Goal: Task Accomplishment & Management: Use online tool/utility

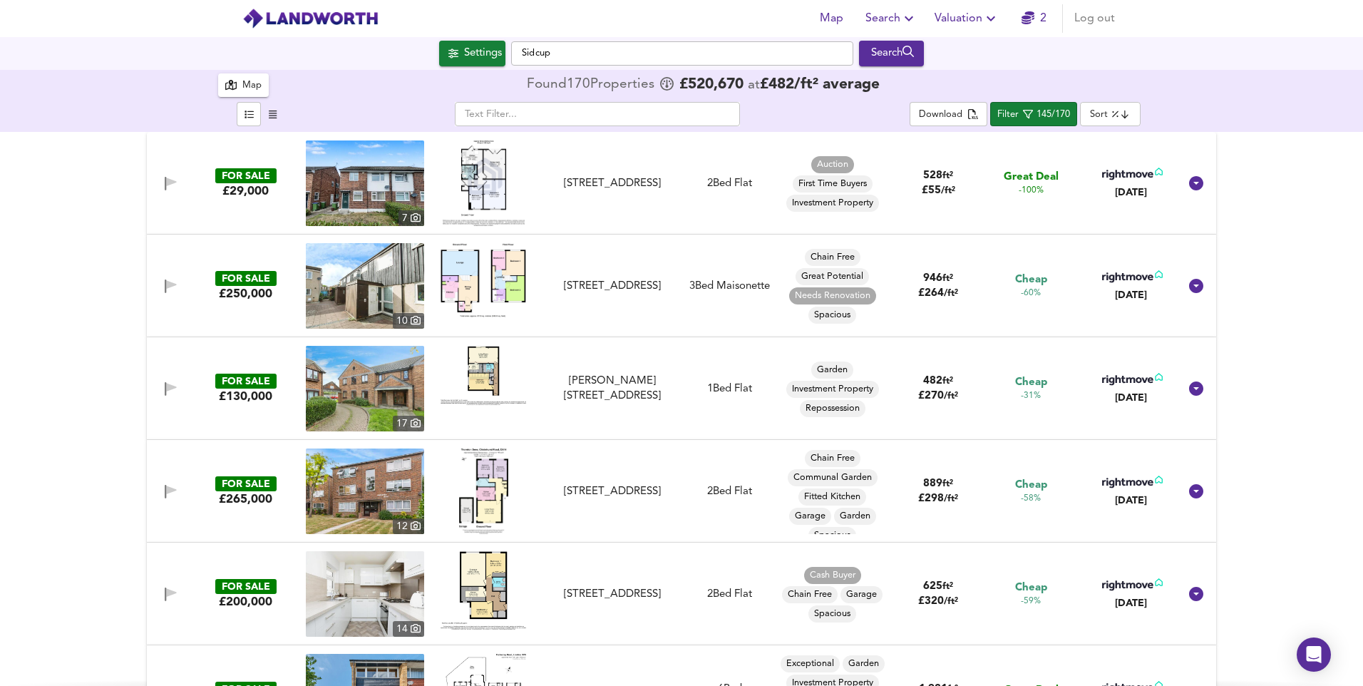
scroll to position [2709, 0]
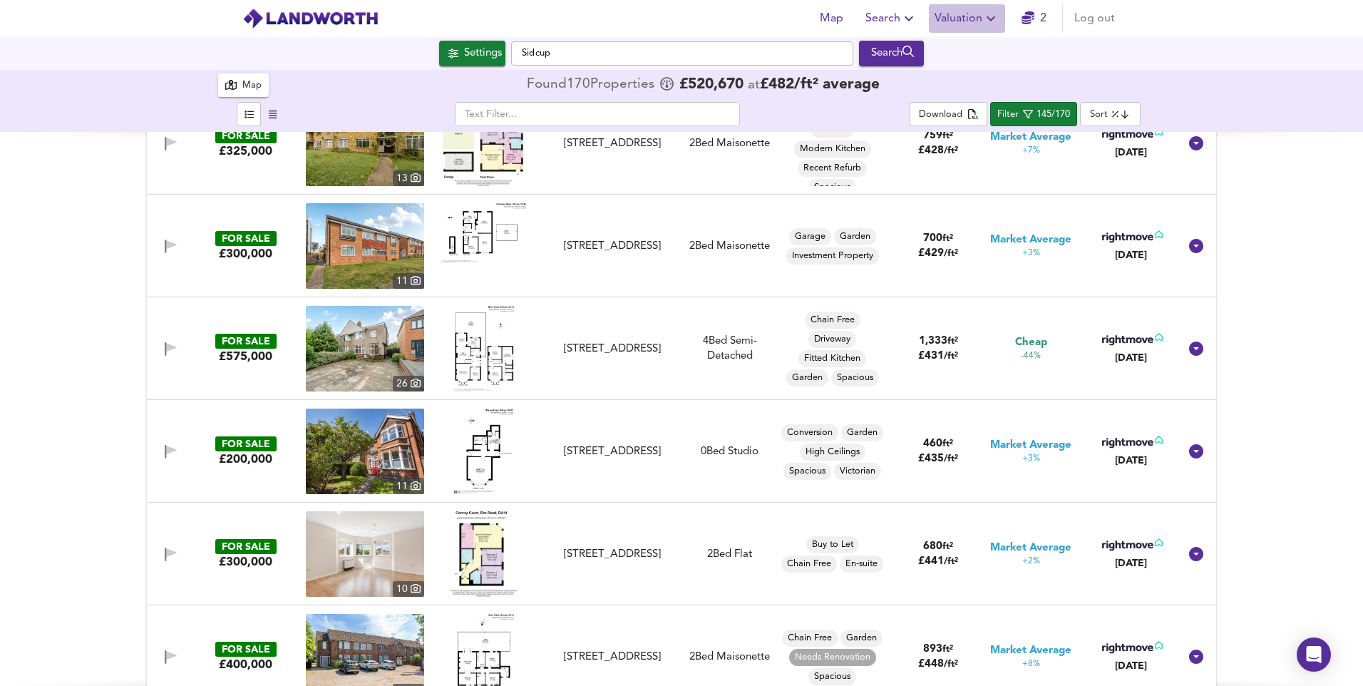
click at [955, 16] on span "Valuation" at bounding box center [967, 19] width 65 height 20
click at [963, 48] on li "New Valuation Report" at bounding box center [967, 52] width 170 height 26
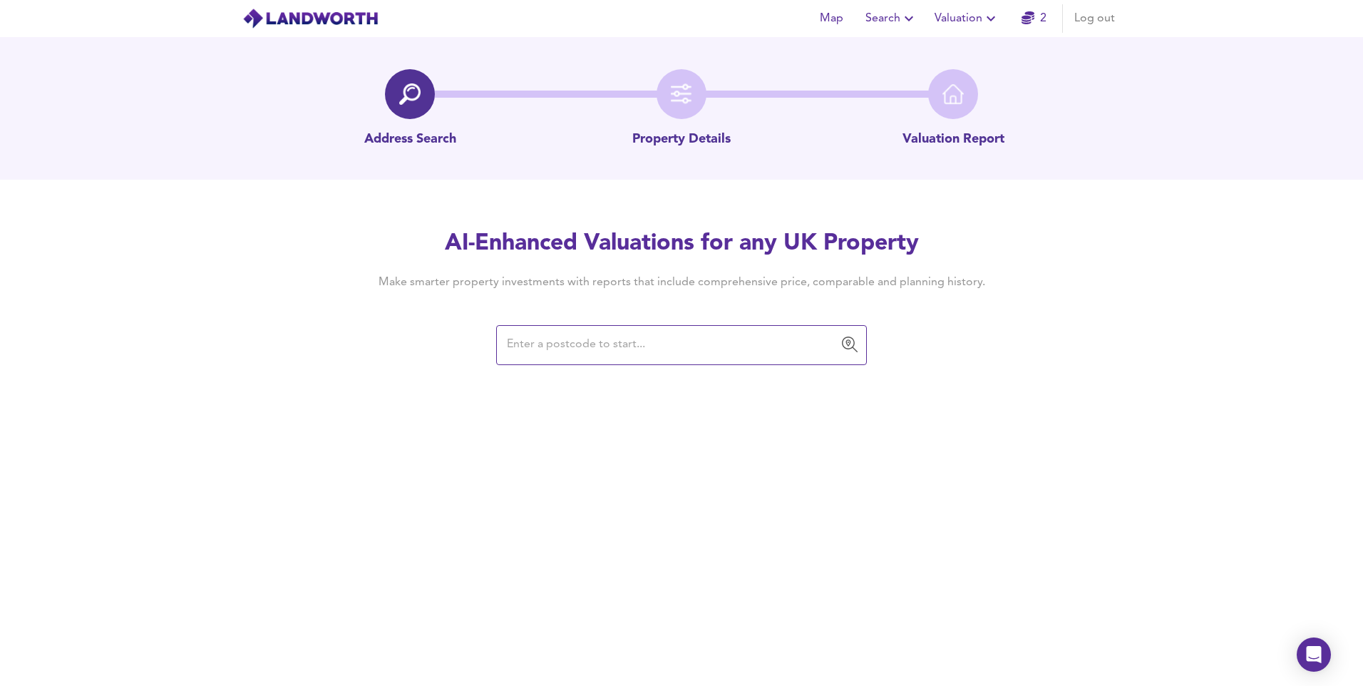
click at [755, 339] on input "text" at bounding box center [671, 345] width 337 height 27
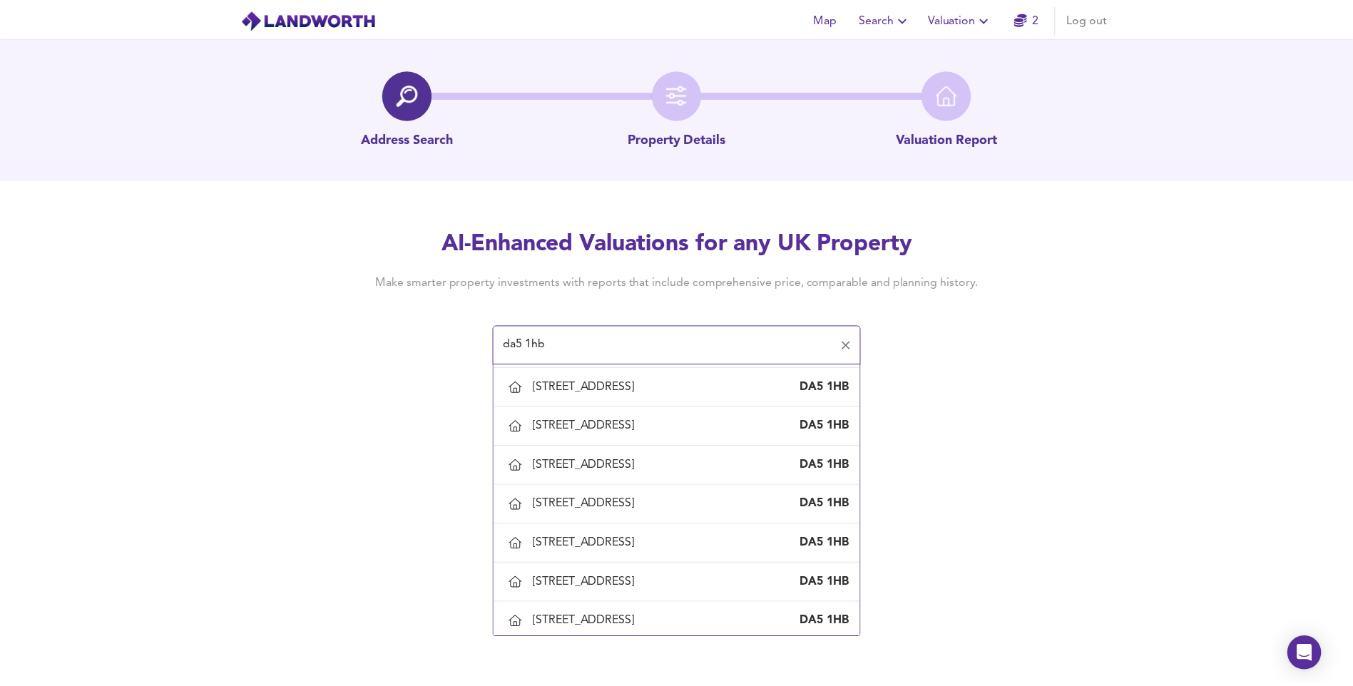
scroll to position [927, 0]
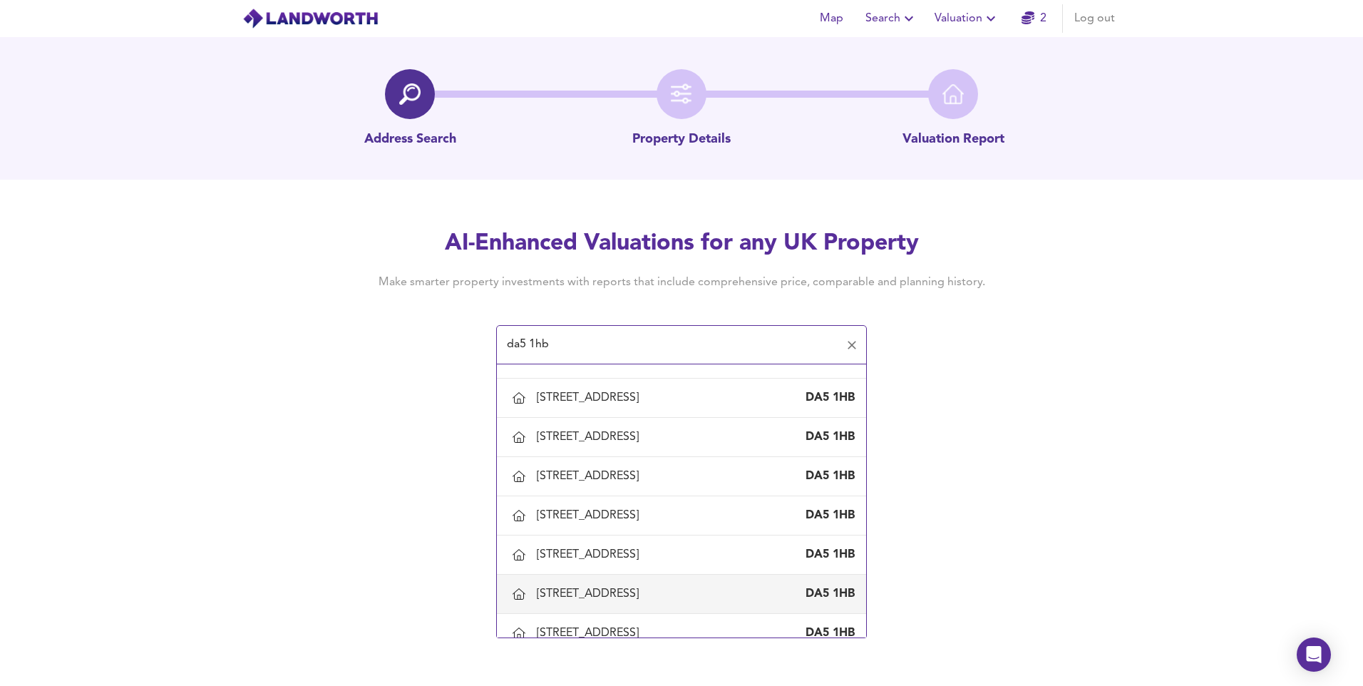
click at [607, 586] on div "[STREET_ADDRESS]" at bounding box center [591, 594] width 108 height 16
type input "[STREET_ADDRESS]"
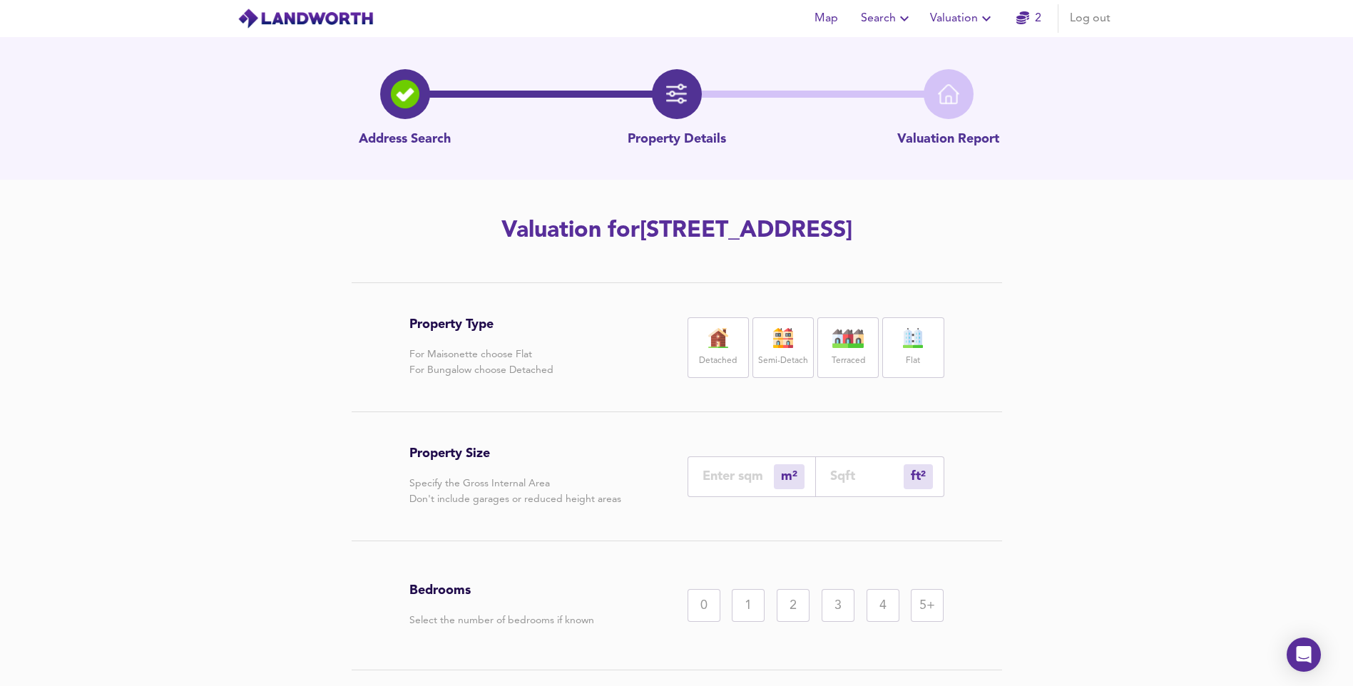
click at [745, 471] on input "number" at bounding box center [737, 475] width 71 height 15
type input "1"
type input "11"
type input "118"
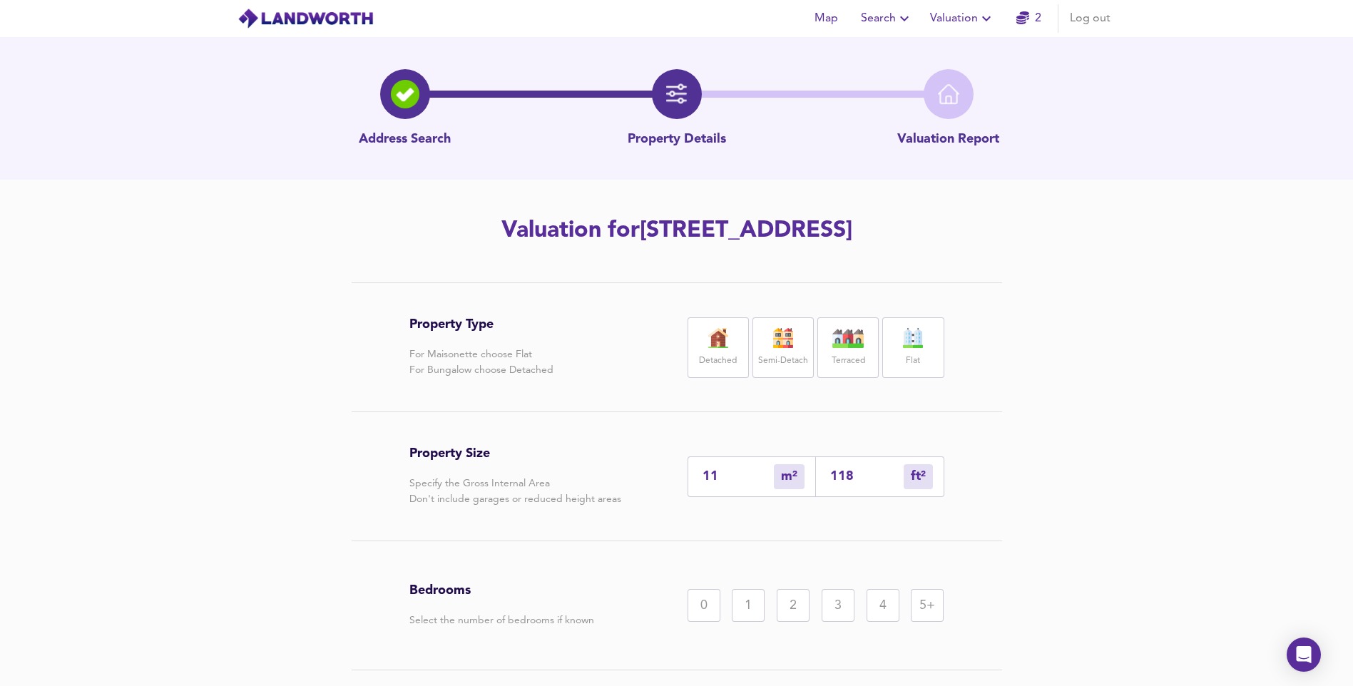
type input "115"
type input "1238"
type input "115"
click at [709, 353] on label "Detached" at bounding box center [718, 361] width 38 height 18
click at [876, 605] on div "4" at bounding box center [882, 605] width 33 height 33
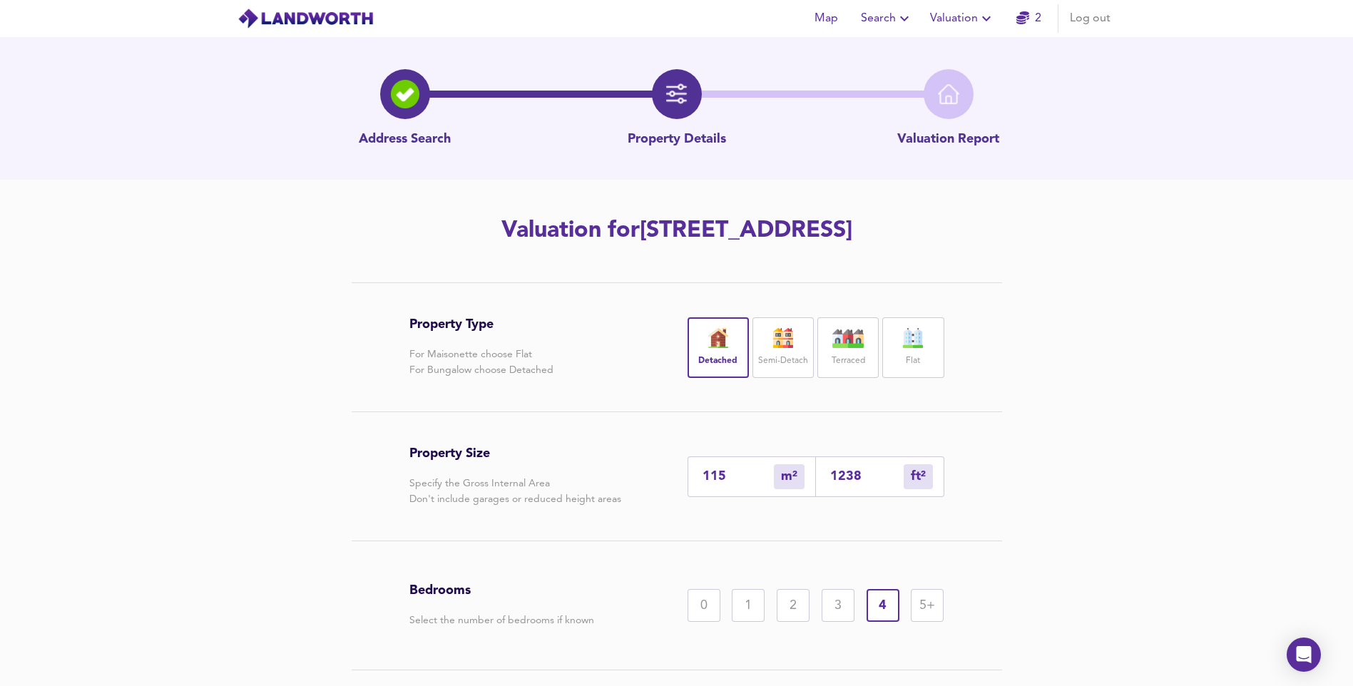
click at [832, 610] on div "3" at bounding box center [837, 605] width 33 height 33
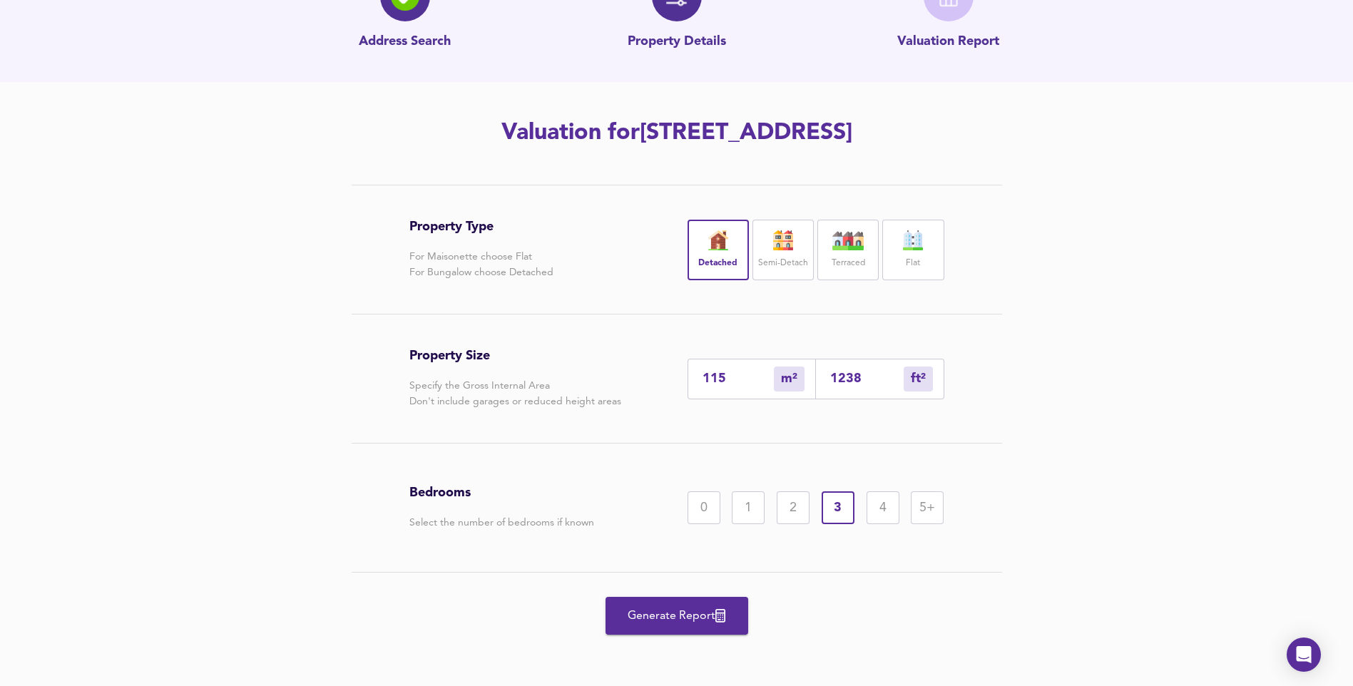
scroll to position [99, 0]
click at [702, 611] on span "Generate Report" at bounding box center [677, 615] width 114 height 20
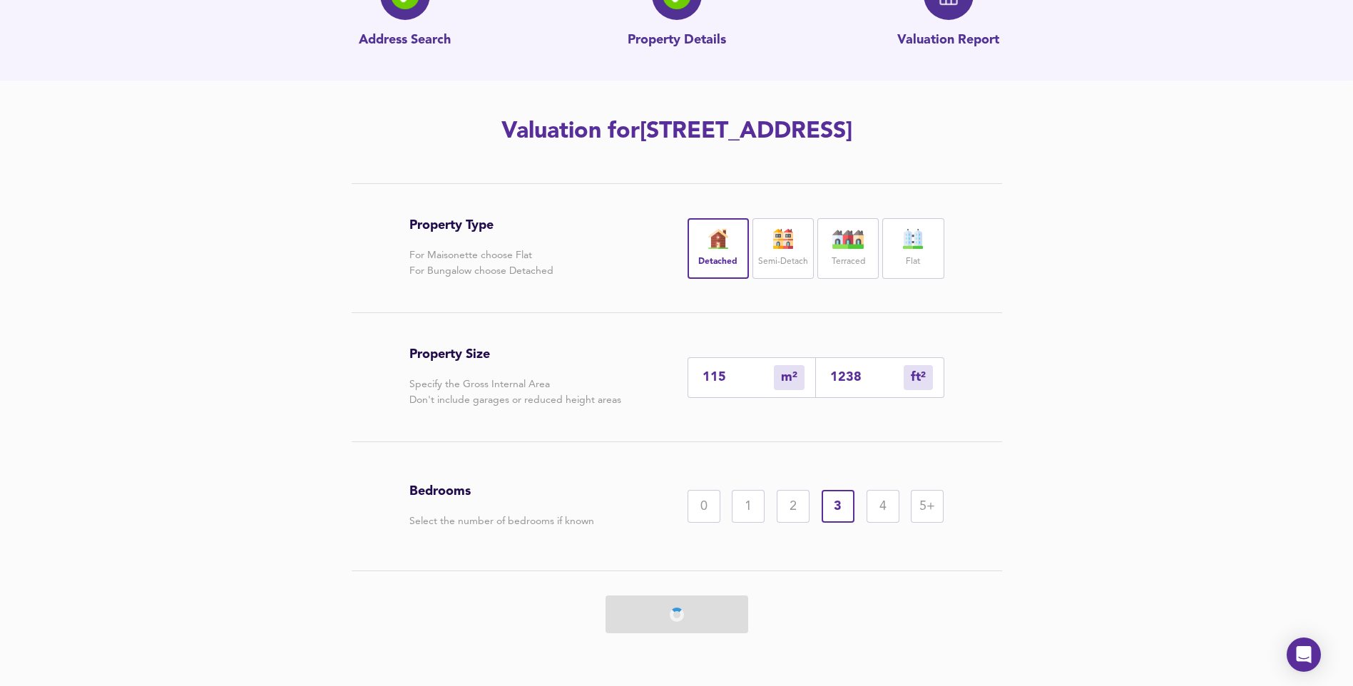
click at [366, 428] on div "Property Type For Maisonette choose Flat For Bungalow choose Detached Detached …" at bounding box center [676, 420] width 684 height 474
click at [683, 622] on div at bounding box center [676, 614] width 535 height 86
click at [681, 622] on div at bounding box center [676, 614] width 535 height 86
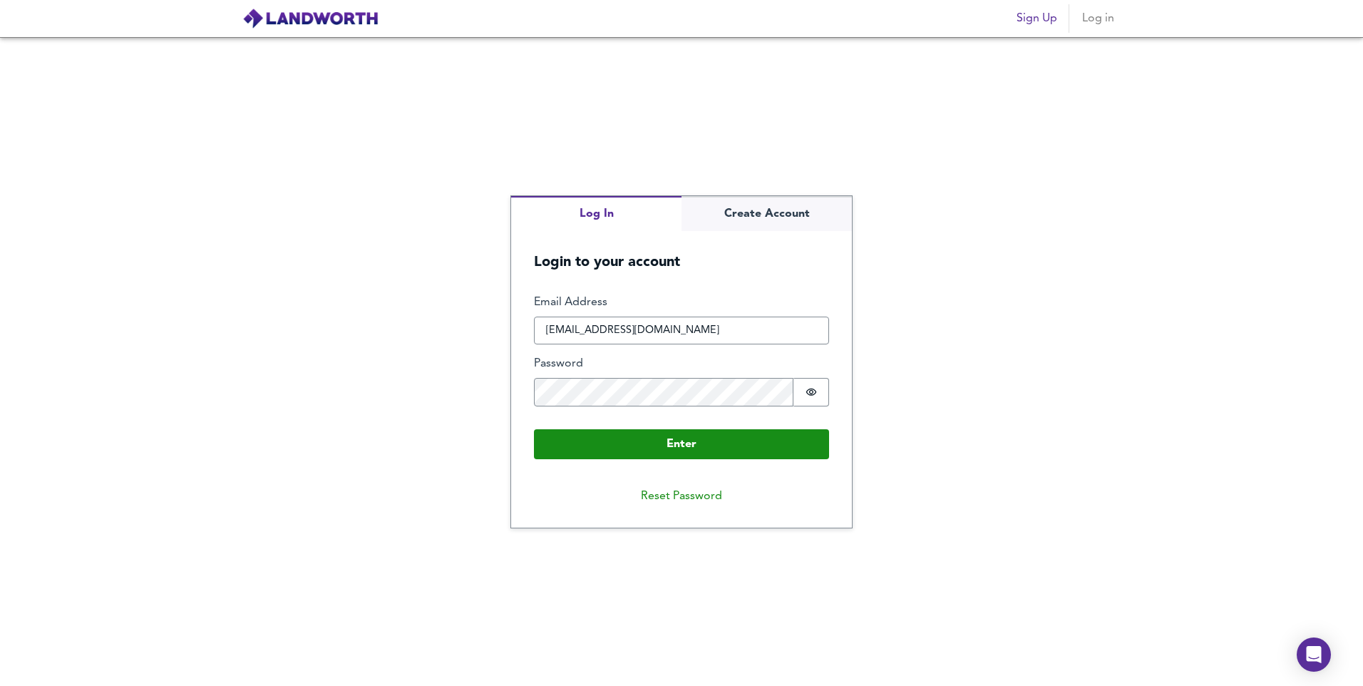
type input "vishal.joshilovesneha@gmail.com"
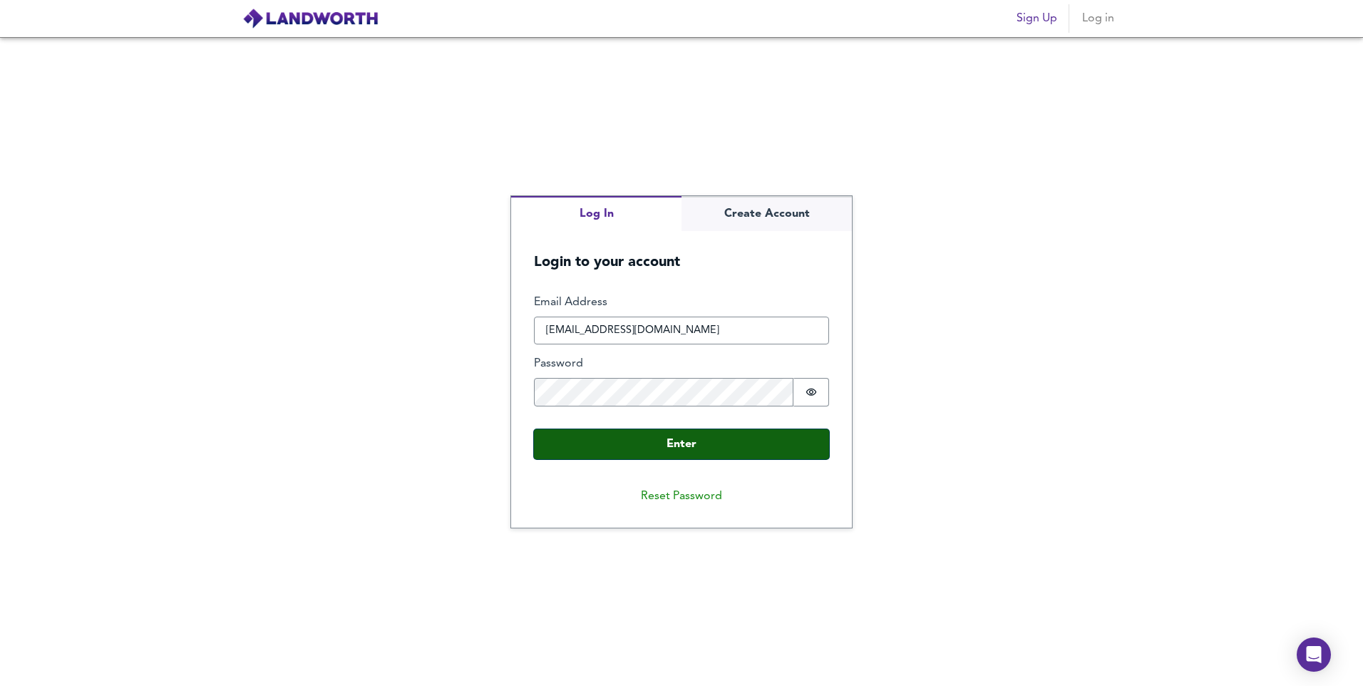
click at [685, 433] on button "Enter" at bounding box center [681, 444] width 295 height 30
